Goal: Information Seeking & Learning: Learn about a topic

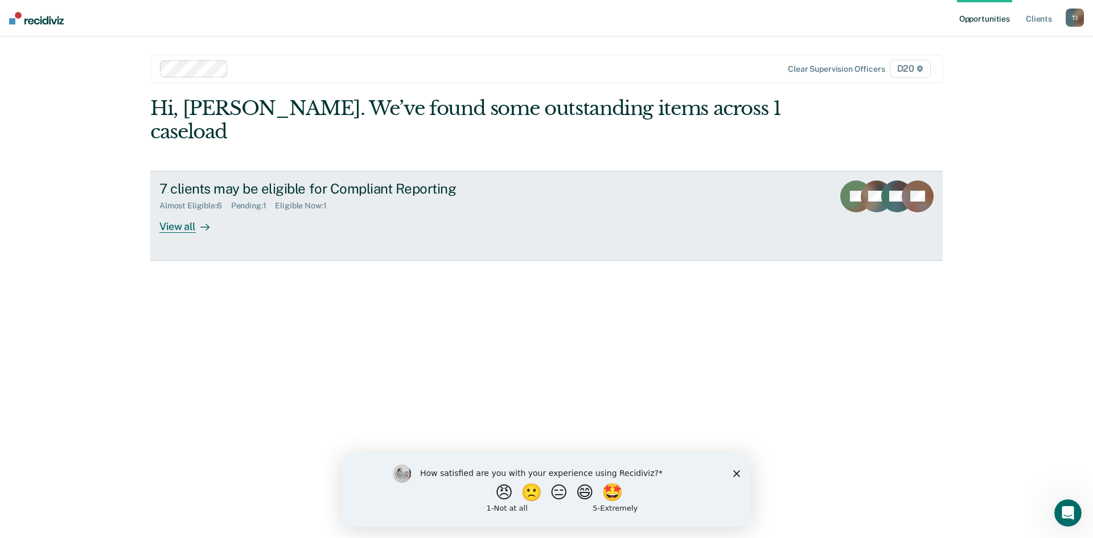
click at [210, 211] on div "View all" at bounding box center [191, 222] width 64 height 22
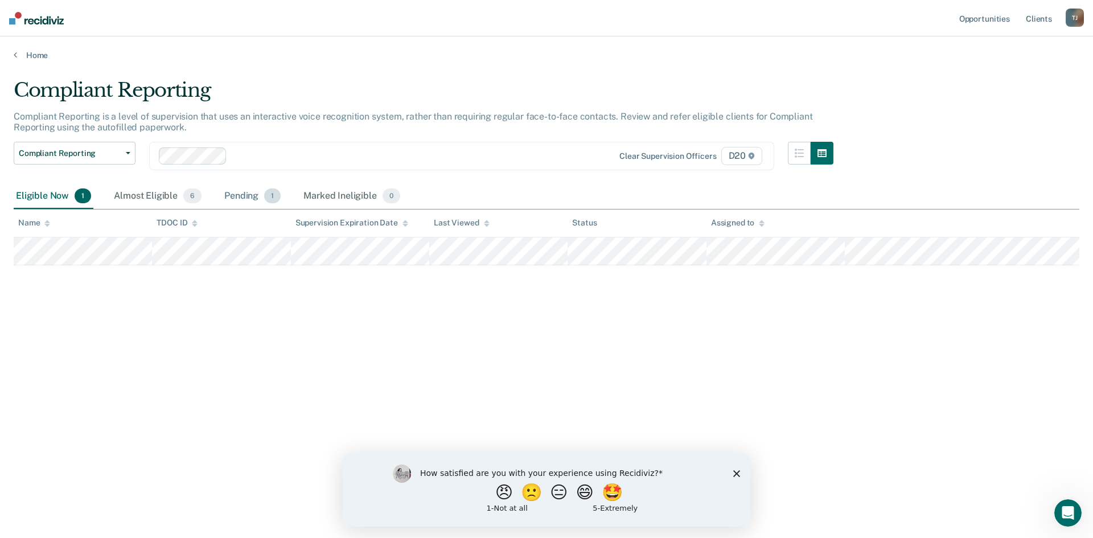
click at [236, 194] on div "Pending 1" at bounding box center [252, 196] width 61 height 25
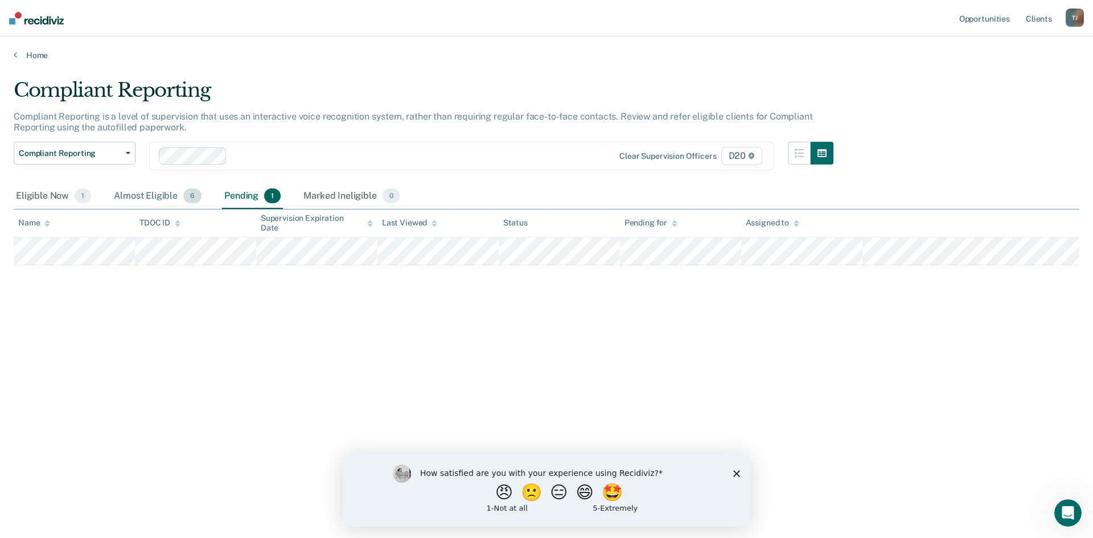
click at [166, 192] on div "Almost Eligible 6" at bounding box center [158, 196] width 92 height 25
